Goal: Book appointment/travel/reservation

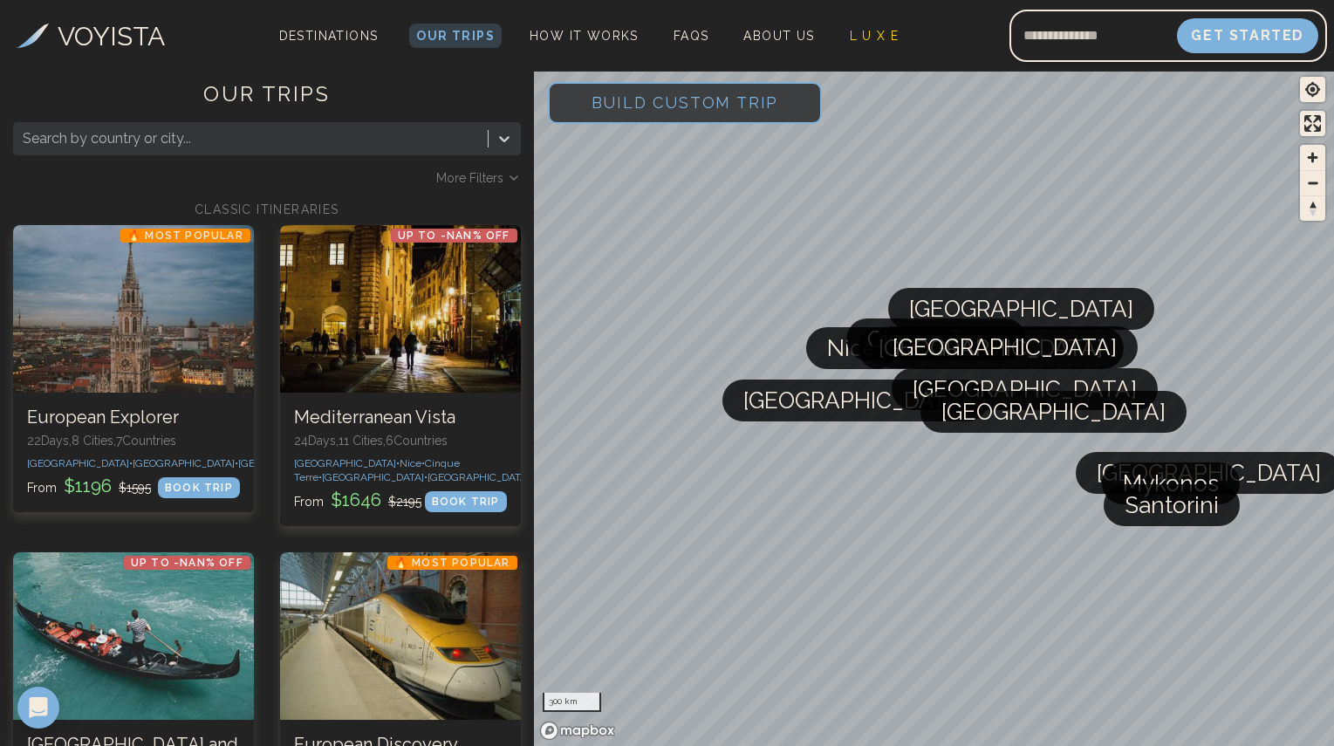
click at [619, 116] on span "Build Custom Trip" at bounding box center [685, 102] width 243 height 74
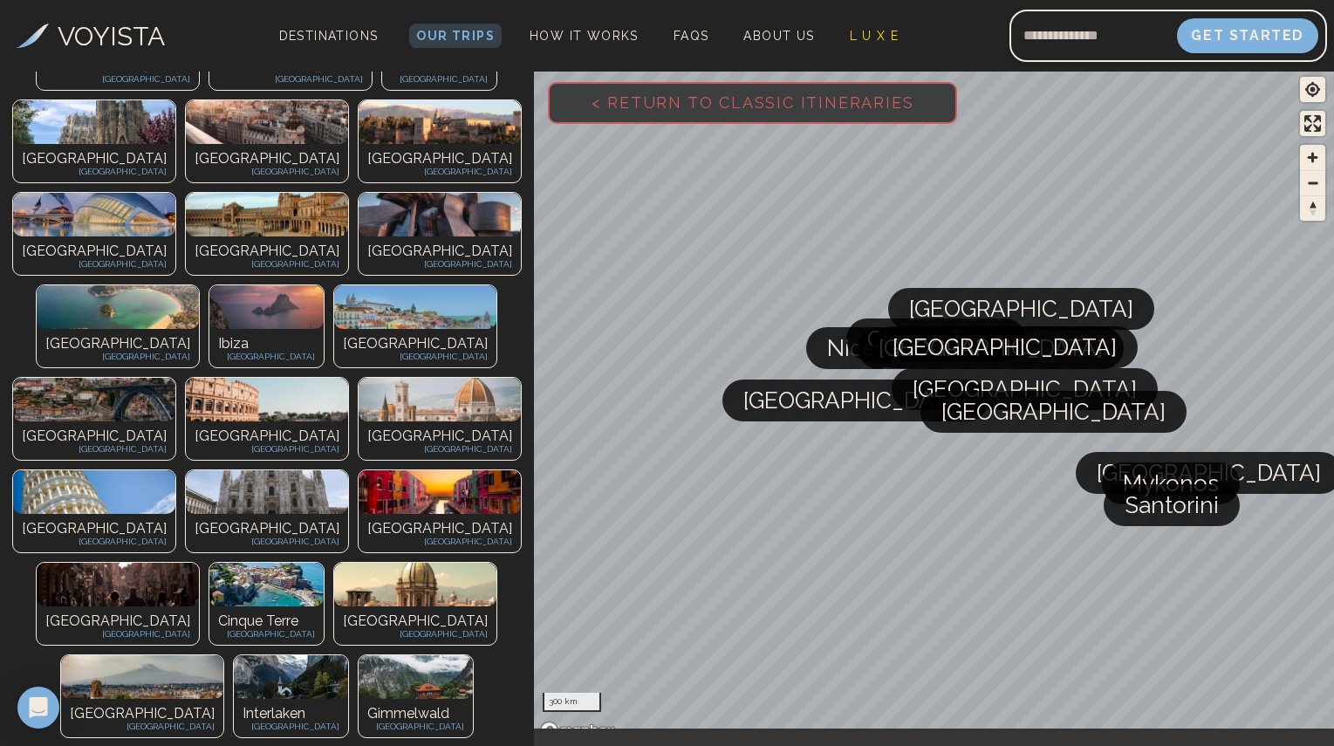
scroll to position [332, 0]
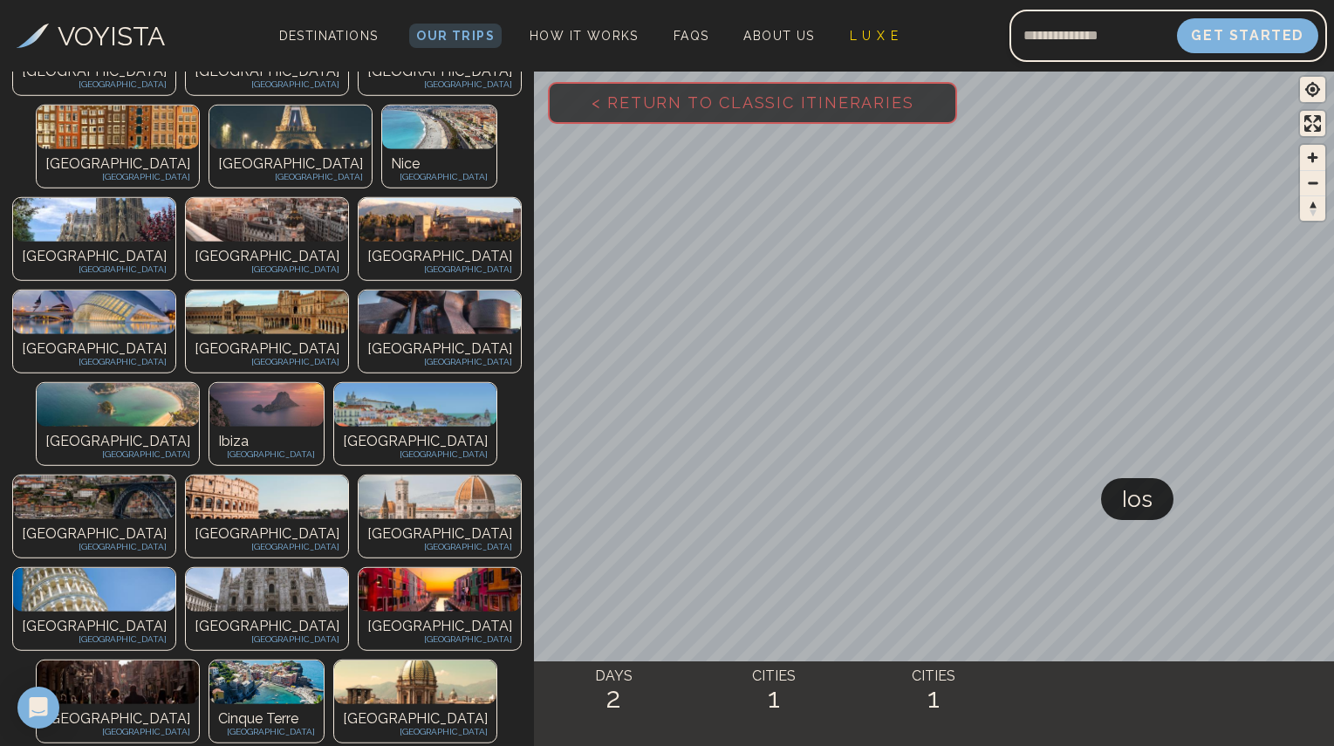
scroll to position [492, 0]
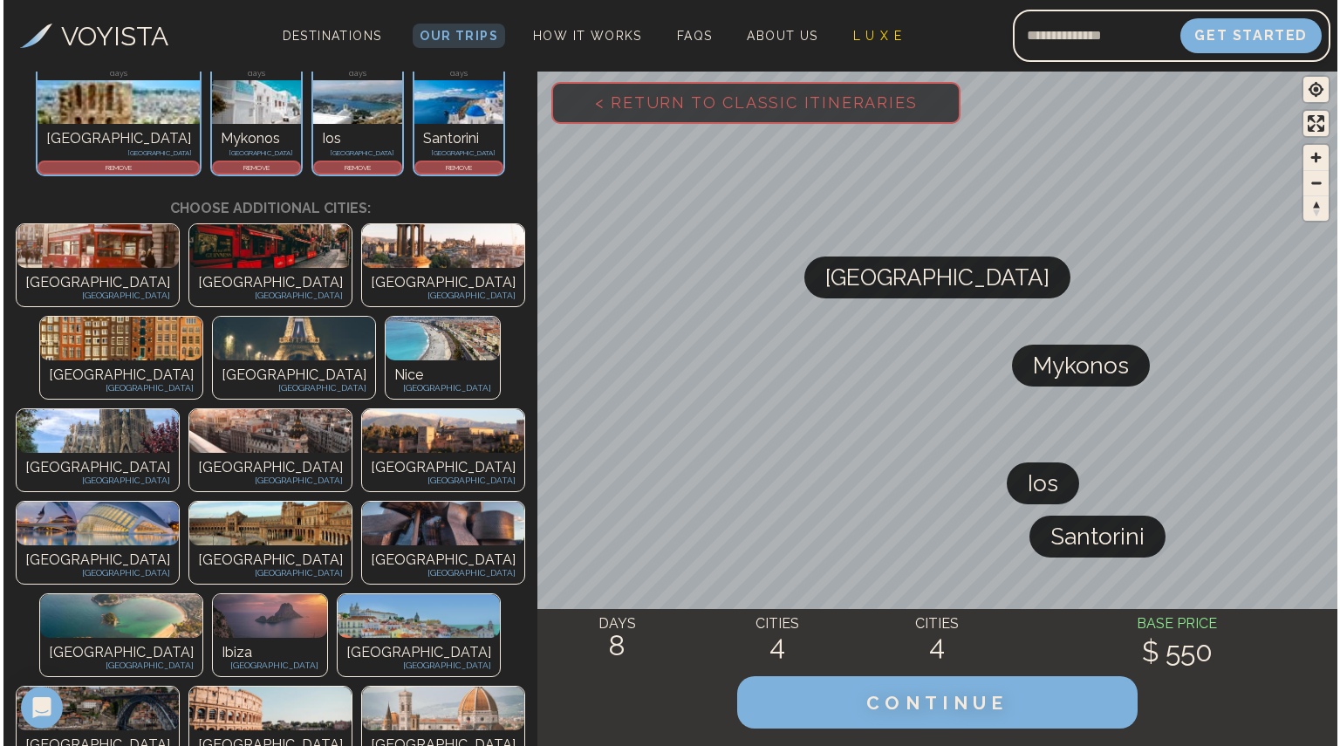
scroll to position [0, 0]
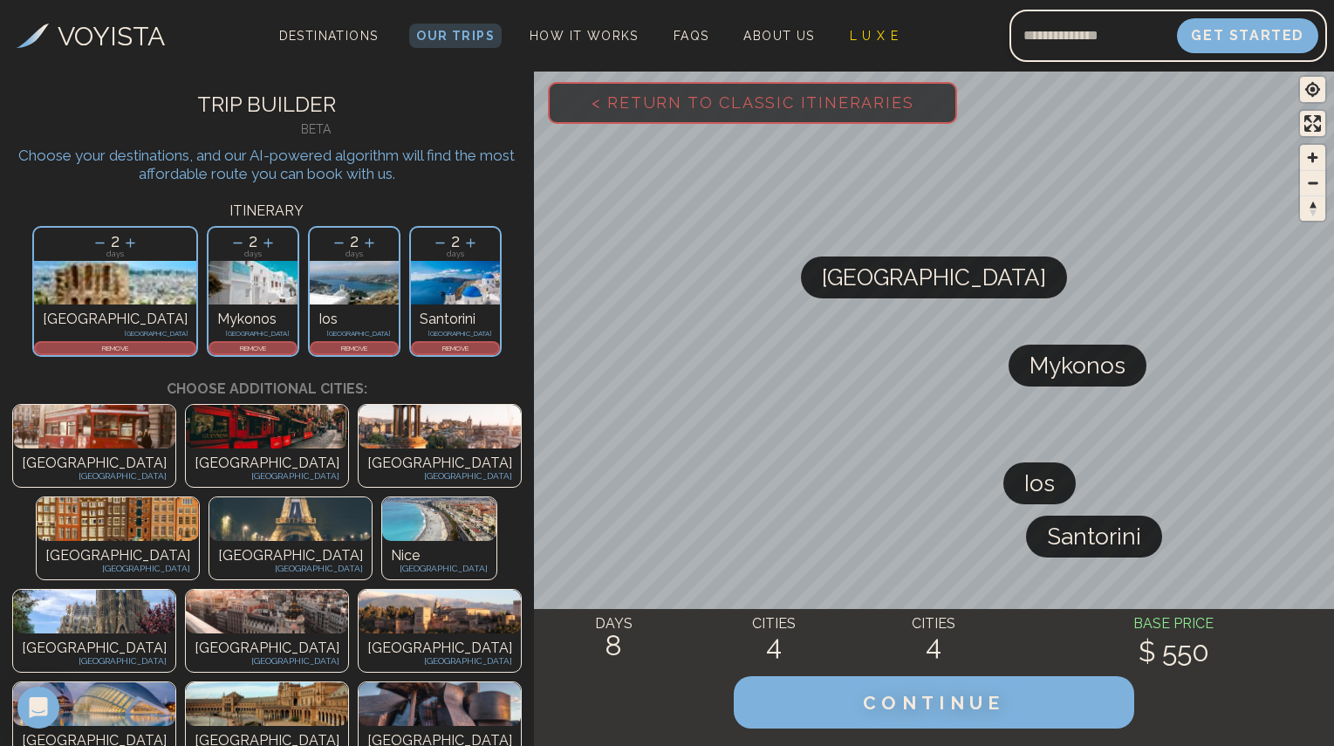
click at [152, 342] on div "REMOVE" at bounding box center [115, 348] width 162 height 14
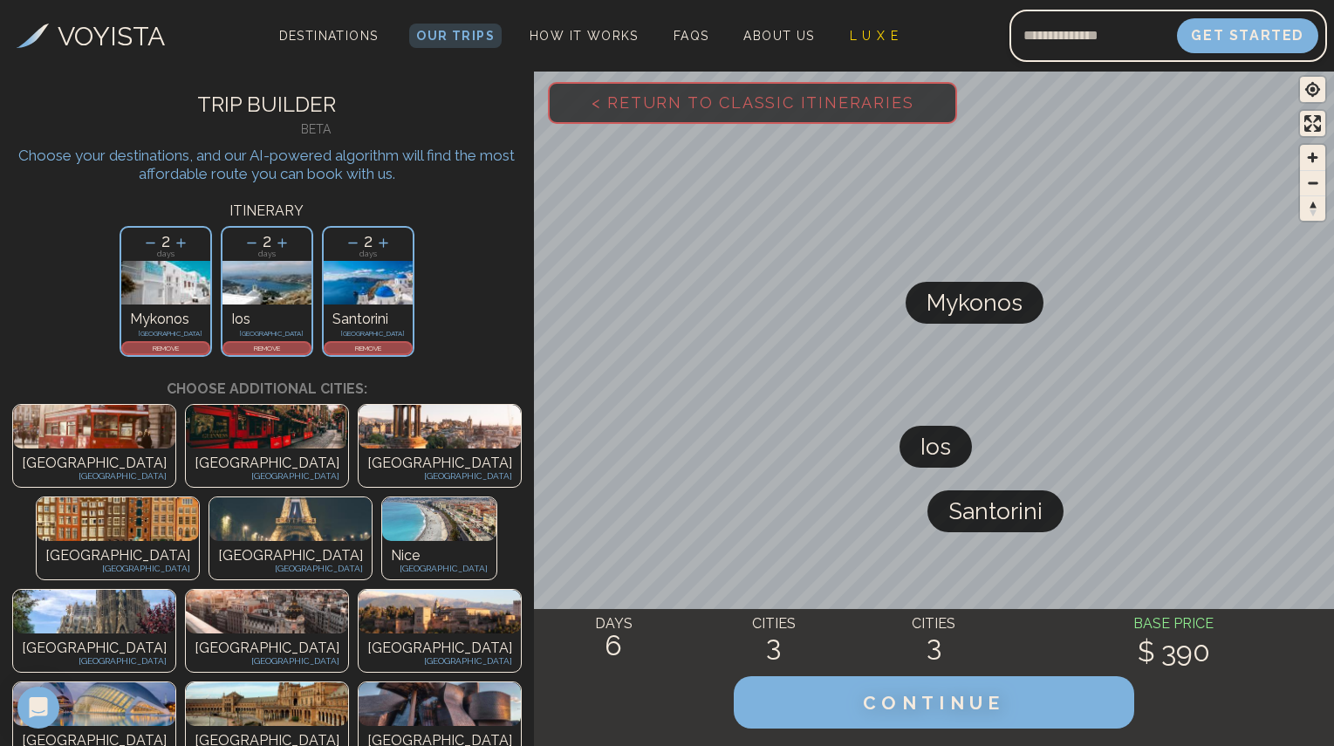
click at [155, 243] on icon at bounding box center [151, 243] width 10 height 1
click at [172, 347] on p "REMOVE" at bounding box center [165, 348] width 85 height 10
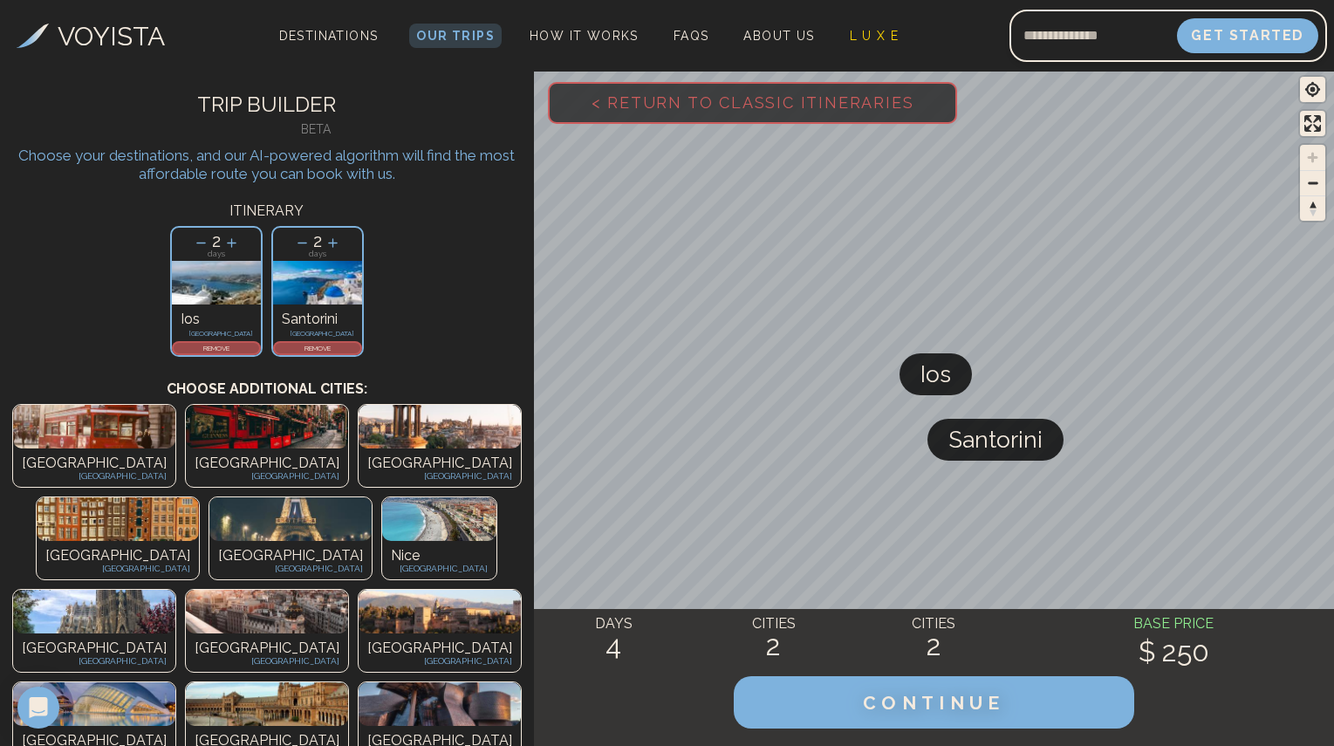
click at [228, 349] on p "REMOVE" at bounding box center [216, 348] width 85 height 10
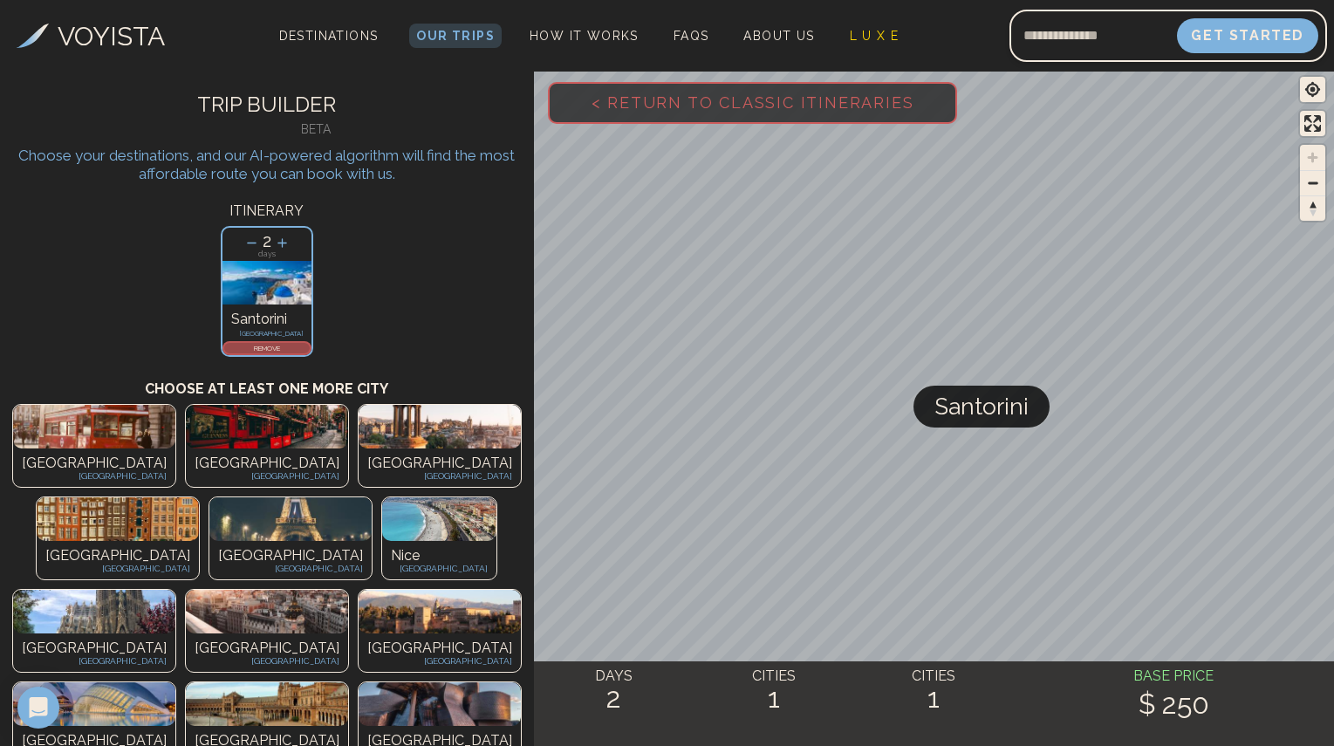
click at [998, 422] on span "Santorini" at bounding box center [981, 407] width 94 height 42
click at [283, 354] on div "REMOVE" at bounding box center [266, 348] width 89 height 14
